Goal: Find specific page/section: Find specific page/section

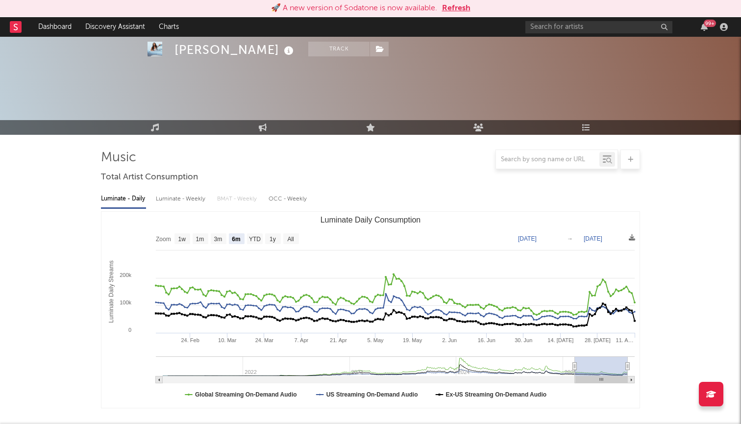
select select "6m"
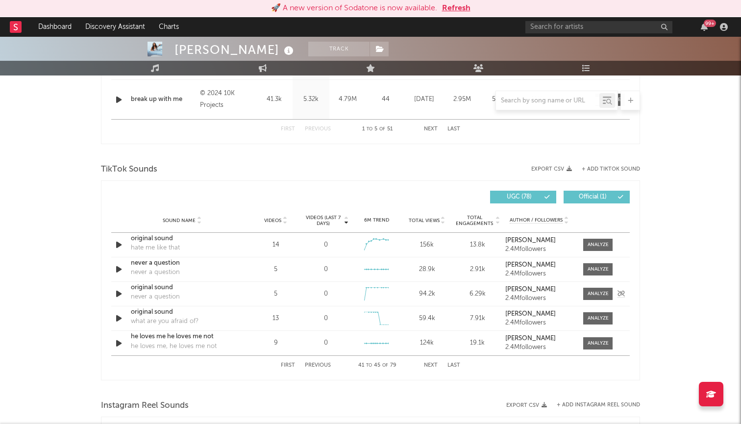
scroll to position [590, 0]
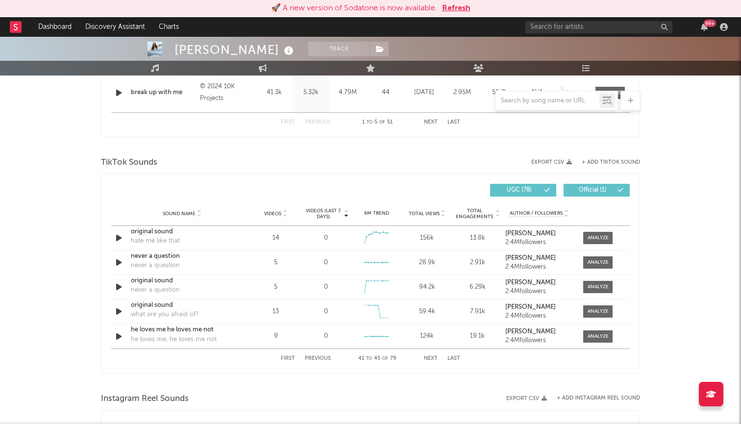
click at [285, 356] on button "First" at bounding box center [288, 358] width 14 height 5
click at [436, 358] on button "Next" at bounding box center [431, 358] width 14 height 5
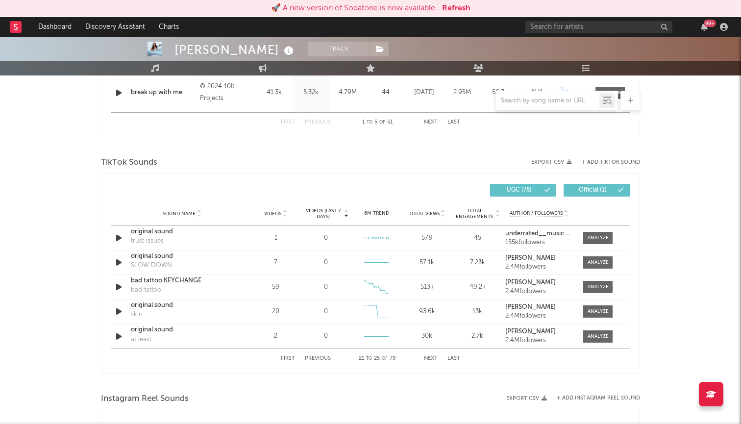
click at [436, 358] on button "Next" at bounding box center [431, 358] width 14 height 5
click at [436, 359] on button "Next" at bounding box center [431, 358] width 14 height 5
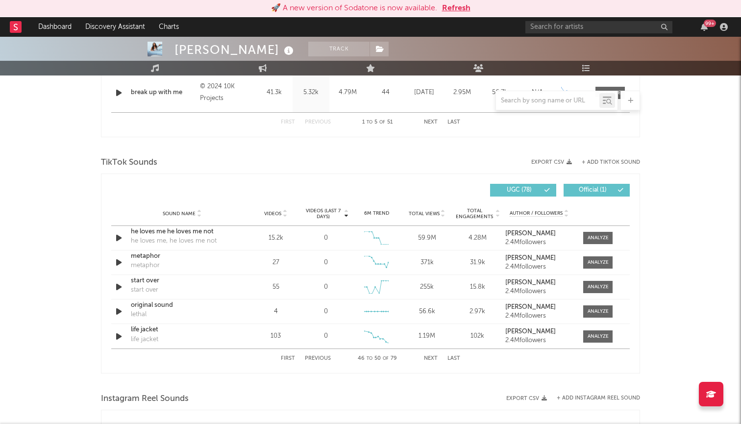
click at [436, 359] on button "Next" at bounding box center [431, 358] width 14 height 5
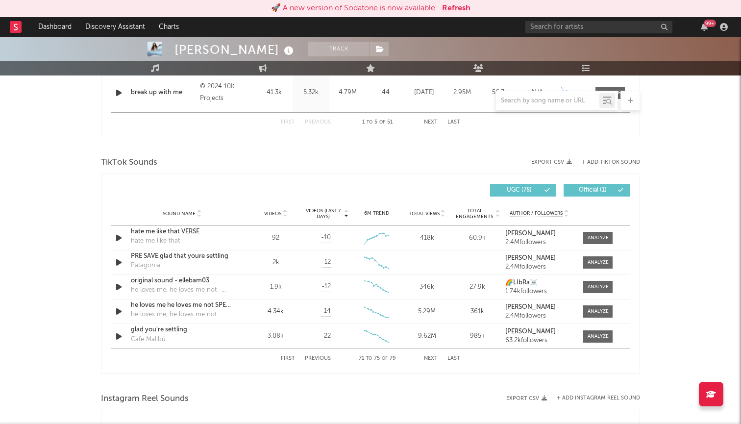
click at [436, 359] on button "Next" at bounding box center [431, 358] width 14 height 5
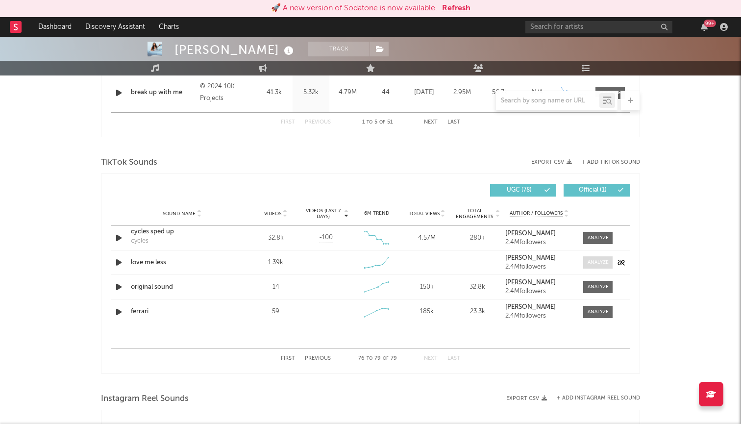
click at [590, 263] on div at bounding box center [597, 262] width 21 height 7
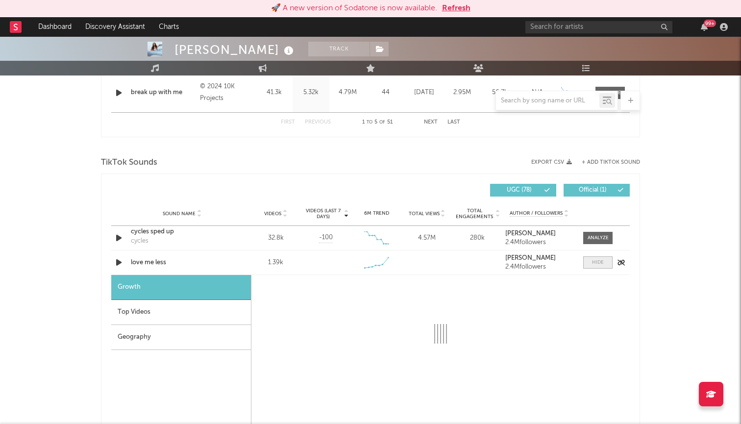
select select "1w"
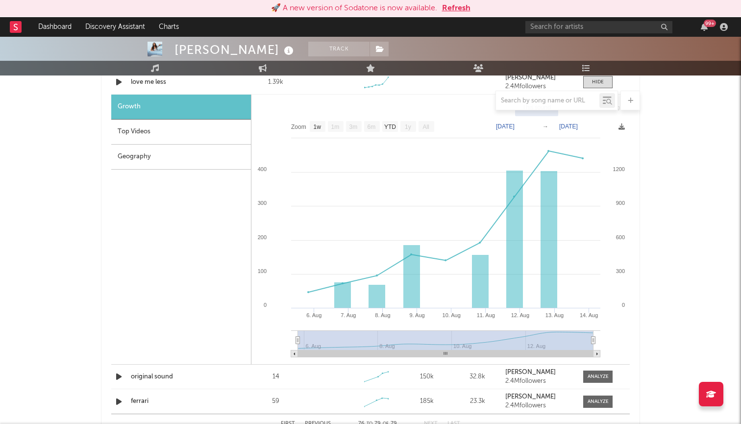
scroll to position [753, 0]
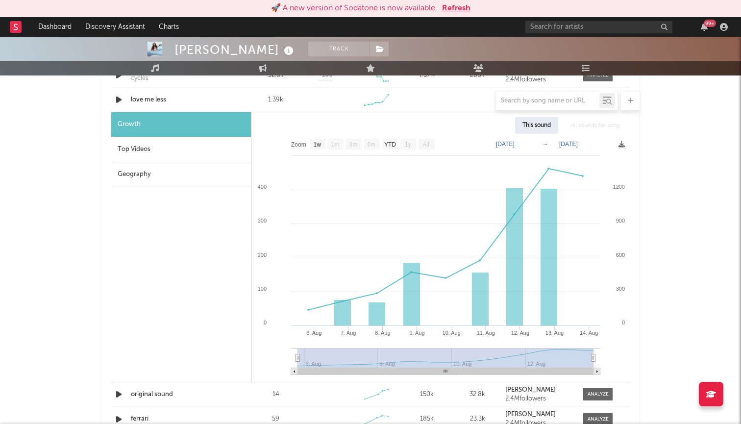
click at [195, 148] on div "Top Videos" at bounding box center [181, 149] width 140 height 25
